Goal: Task Accomplishment & Management: Use online tool/utility

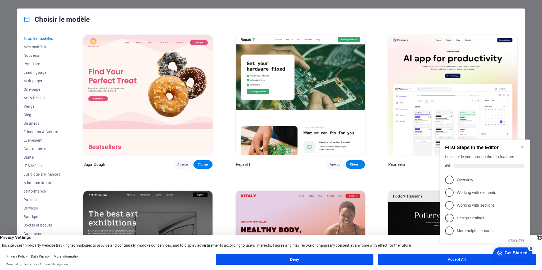
click at [521, 145] on icon "Minimize checklist" at bounding box center [522, 147] width 4 height 4
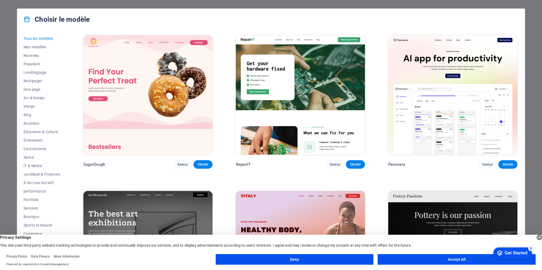
click at [308, 262] on button "Deny" at bounding box center [295, 259] width 158 height 11
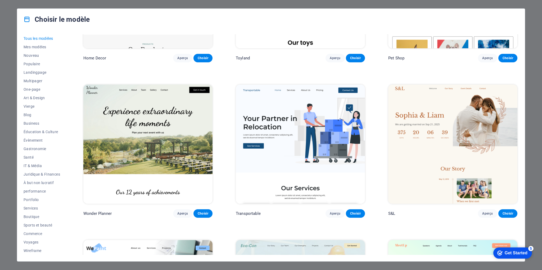
scroll to position [582, 0]
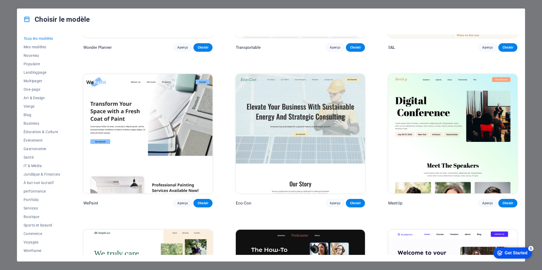
click at [1, 127] on div "Choisir le modèle Tous les modèles Mes modèles Nouveau Populaire Landingpage Mu…" at bounding box center [271, 135] width 542 height 270
click at [9, 130] on div "Choisir le modèle Tous les modèles Mes modèles Nouveau Populaire Landingpage Mu…" at bounding box center [271, 135] width 542 height 270
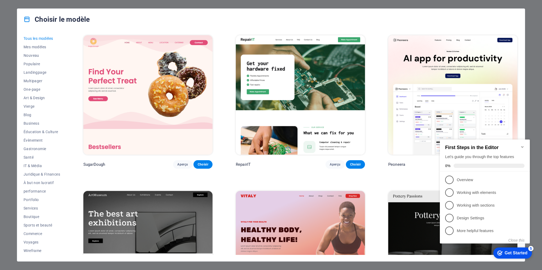
click at [539, 48] on div "Choisir le modèle Tous les modèles Mes modèles Nouveau Populaire Landingpage Mu…" at bounding box center [271, 135] width 542 height 270
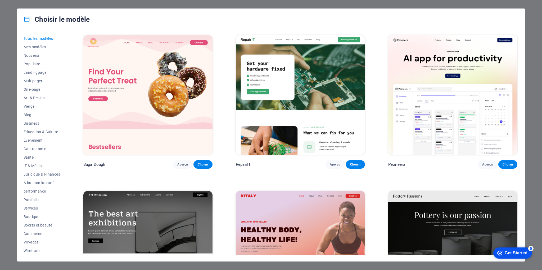
click at [534, 56] on div "Choisir le modèle Tous les modèles Mes modèles Nouveau Populaire Landingpage Mu…" at bounding box center [271, 135] width 542 height 270
click at [22, 34] on div "Tous les modèles Mes modèles Nouveau Populaire Landingpage Multipager One-page …" at bounding box center [271, 145] width 508 height 231
drag, startPoint x: 10, startPoint y: 24, endPoint x: 9, endPoint y: 14, distance: 10.1
click at [10, 24] on div "Choisir le modèle Tous les modèles Mes modèles Nouveau Populaire Landingpage Mu…" at bounding box center [271, 135] width 542 height 270
